Goal: Information Seeking & Learning: Find specific fact

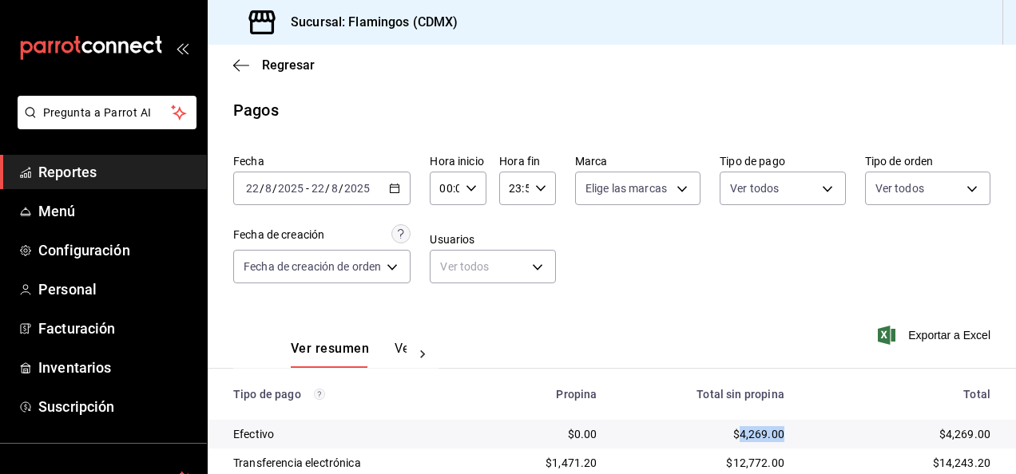
scroll to position [144, 0]
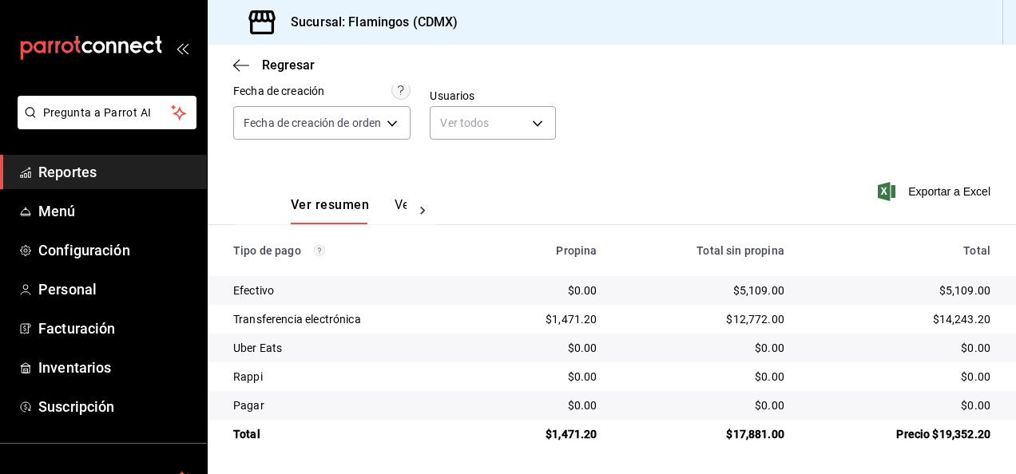
click at [758, 286] on div "$5,109.00" at bounding box center [702, 291] width 161 height 16
copy div "5,109.00"
